Goal: Task Accomplishment & Management: Manage account settings

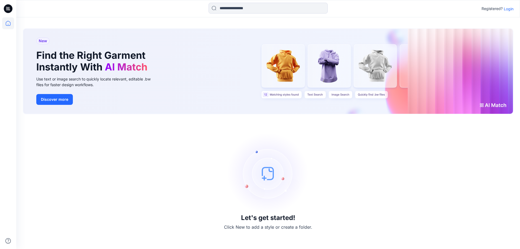
click at [507, 8] on p "Login" at bounding box center [508, 9] width 10 height 6
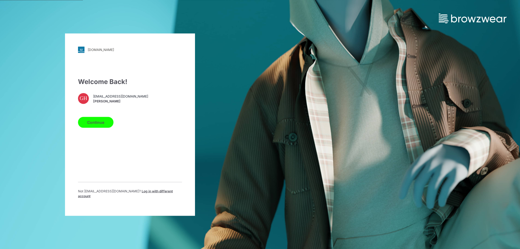
click at [99, 121] on button "Continue" at bounding box center [95, 122] width 35 height 11
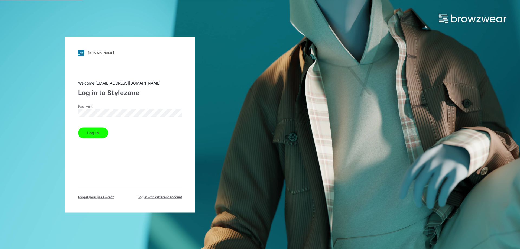
click at [91, 128] on button "Log in" at bounding box center [93, 132] width 30 height 11
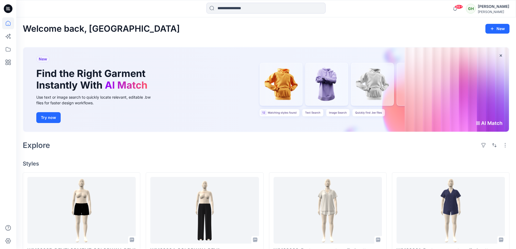
scroll to position [108, 0]
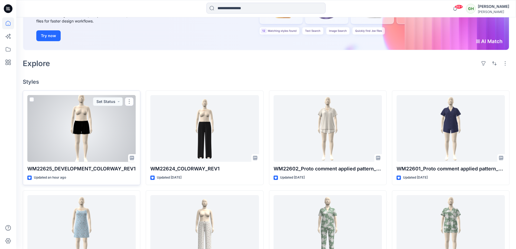
scroll to position [81, 0]
